Goal: Navigation & Orientation: Understand site structure

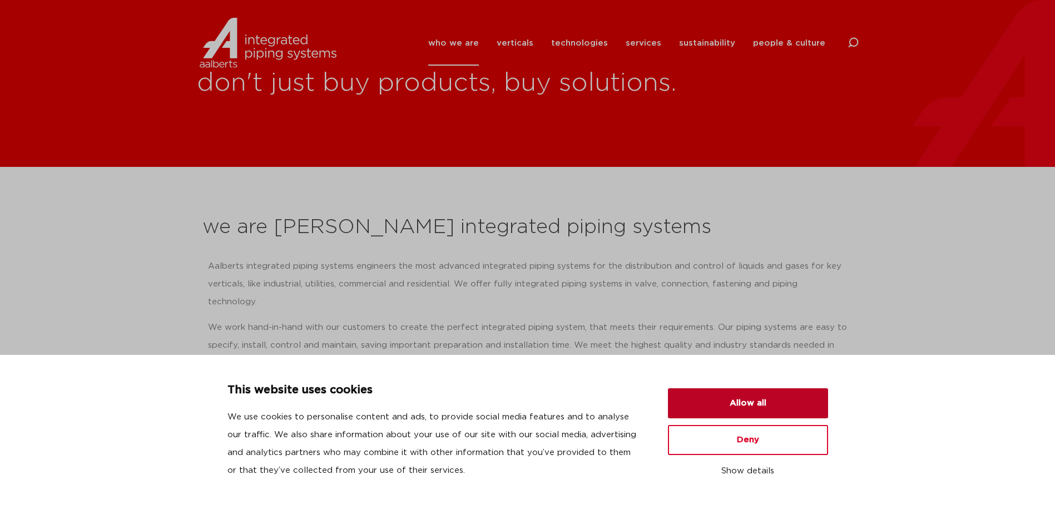
drag, startPoint x: 706, startPoint y: 399, endPoint x: 671, endPoint y: 348, distance: 61.7
click at [705, 399] on button "Allow all" at bounding box center [748, 403] width 160 height 30
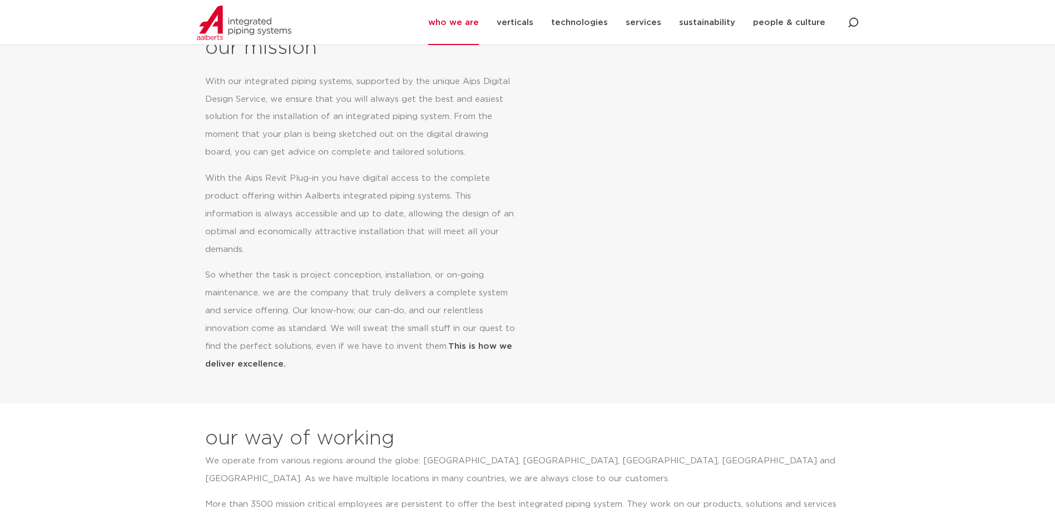
scroll to position [445, 0]
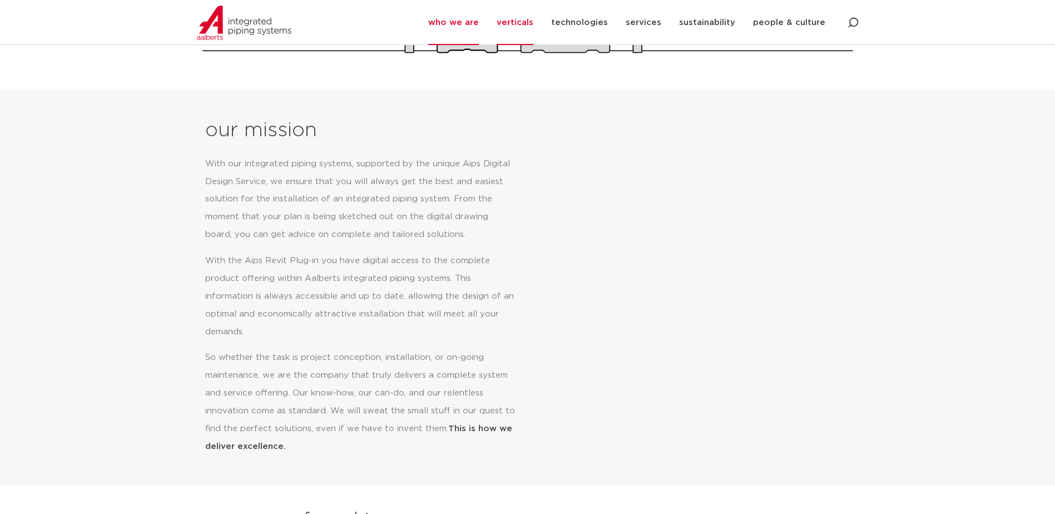
click at [526, 19] on link "verticals" at bounding box center [515, 22] width 37 height 45
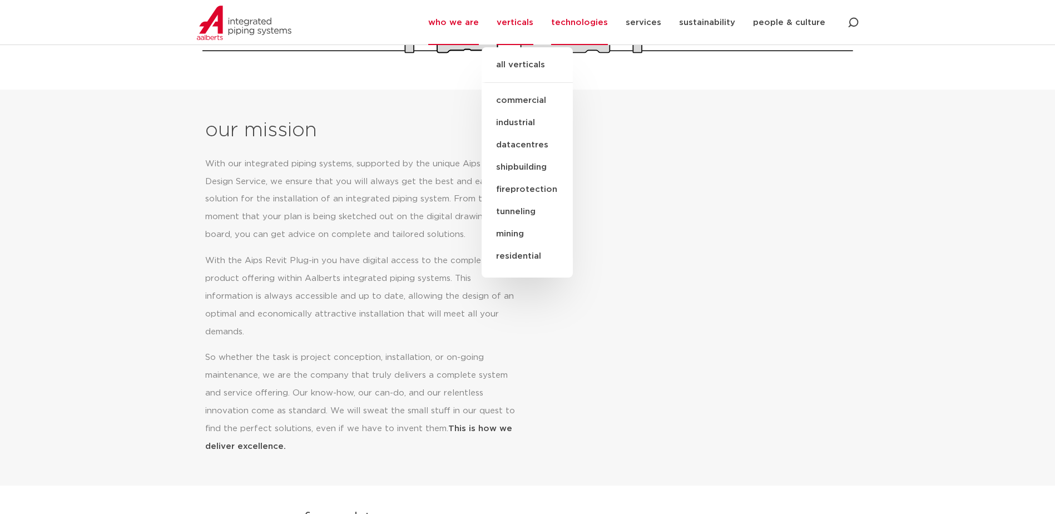
click at [571, 27] on link "technologies" at bounding box center [579, 22] width 57 height 45
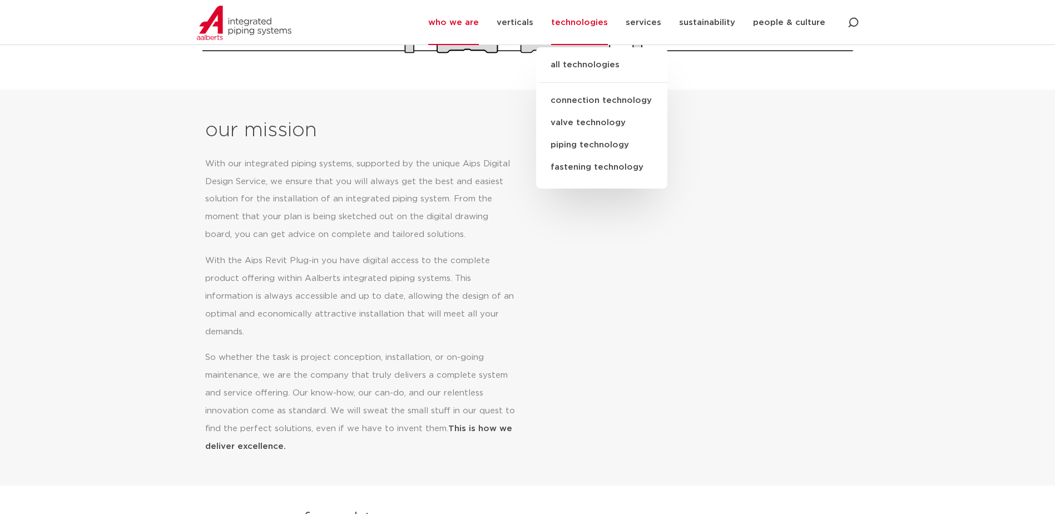
click at [589, 60] on link "all technologies" at bounding box center [601, 70] width 131 height 24
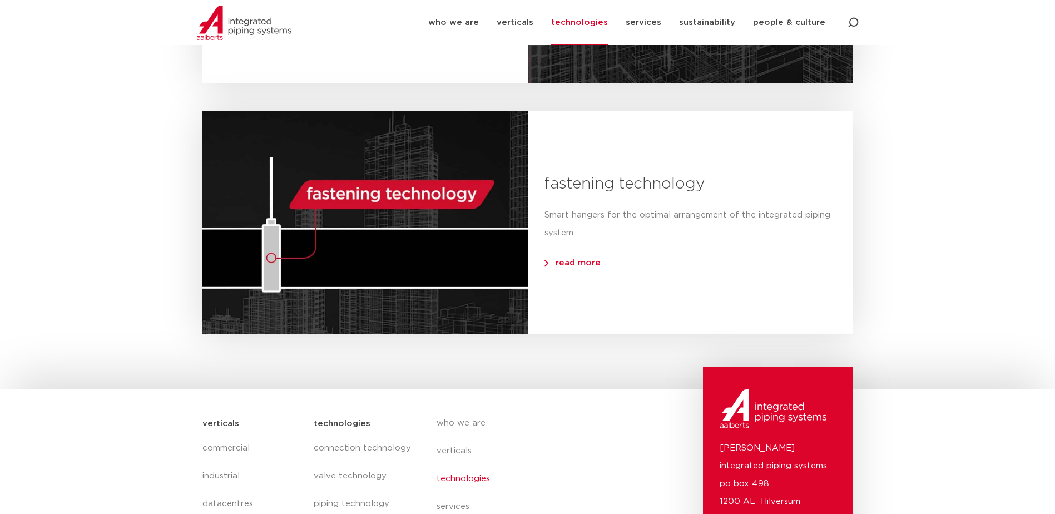
scroll to position [1212, 0]
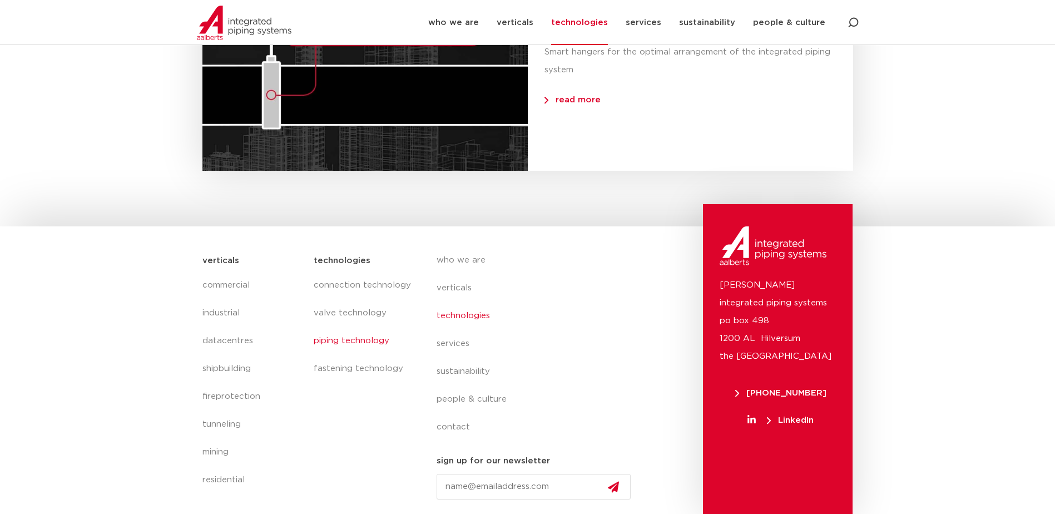
click at [343, 339] on link "piping technology" at bounding box center [364, 341] width 100 height 28
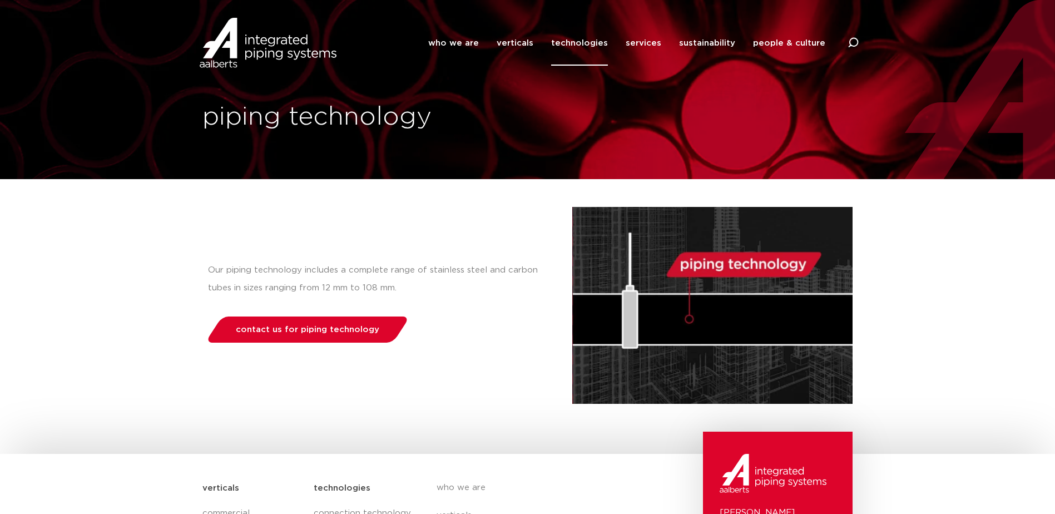
click at [253, 45] on img at bounding box center [268, 43] width 142 height 50
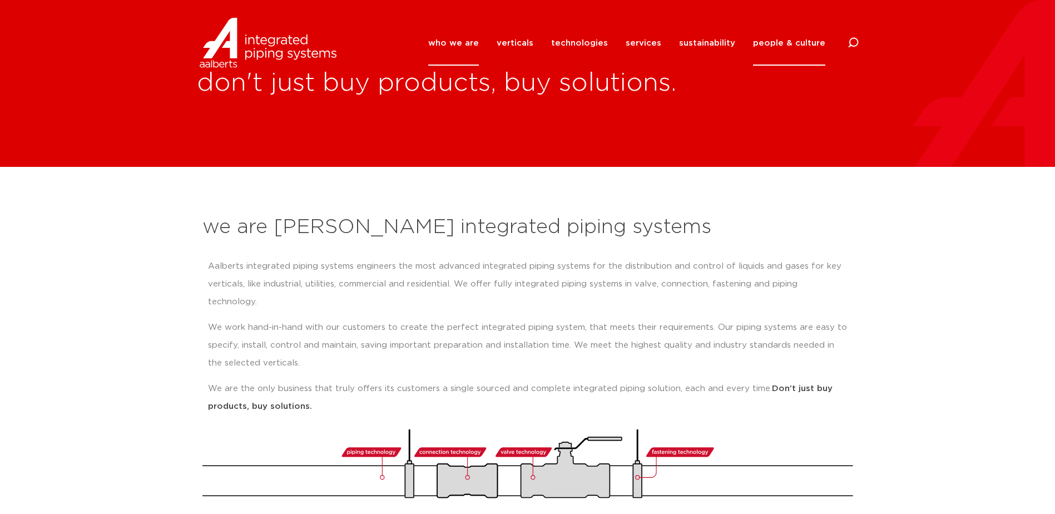
click at [781, 40] on link "people & culture" at bounding box center [789, 43] width 72 height 45
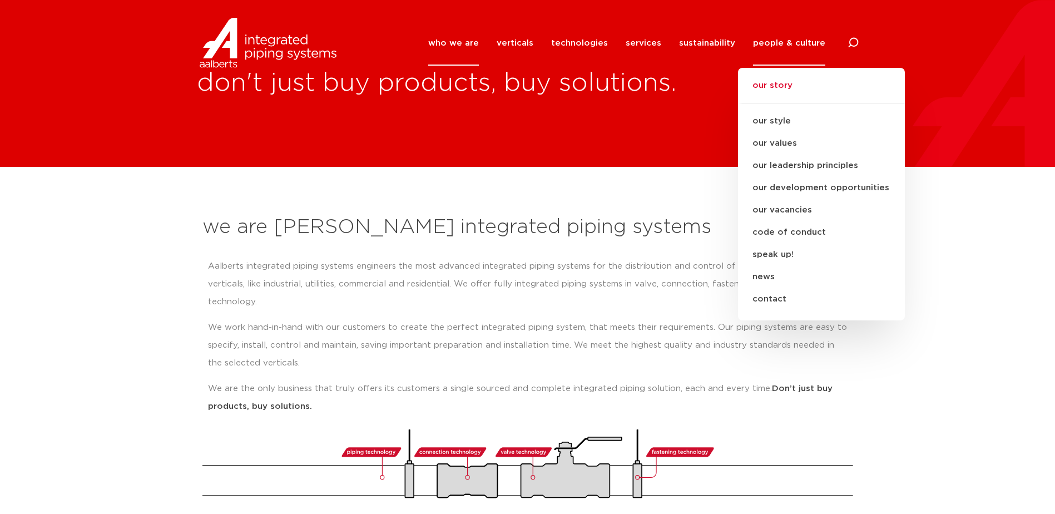
click at [777, 86] on link "our story" at bounding box center [821, 91] width 167 height 24
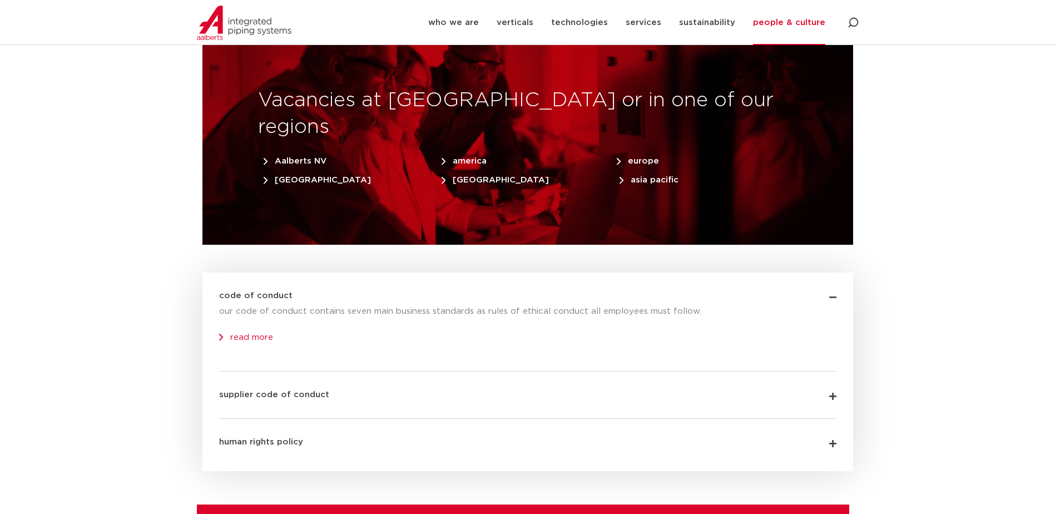
scroll to position [3081, 0]
